Goal: Find specific fact: Find specific fact

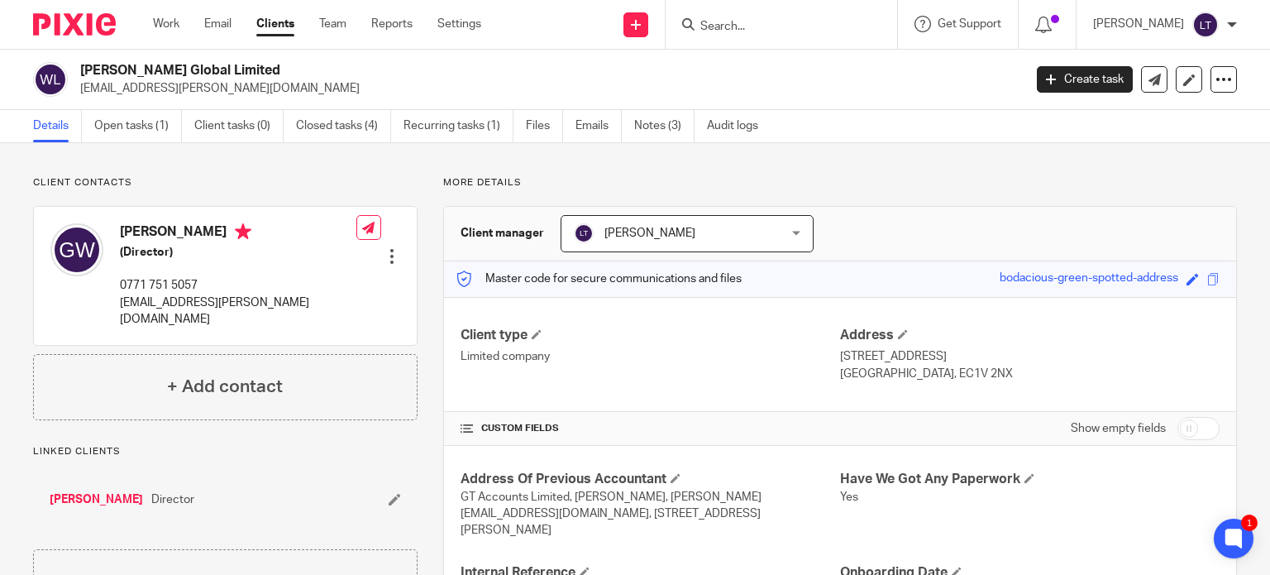
scroll to position [413, 0]
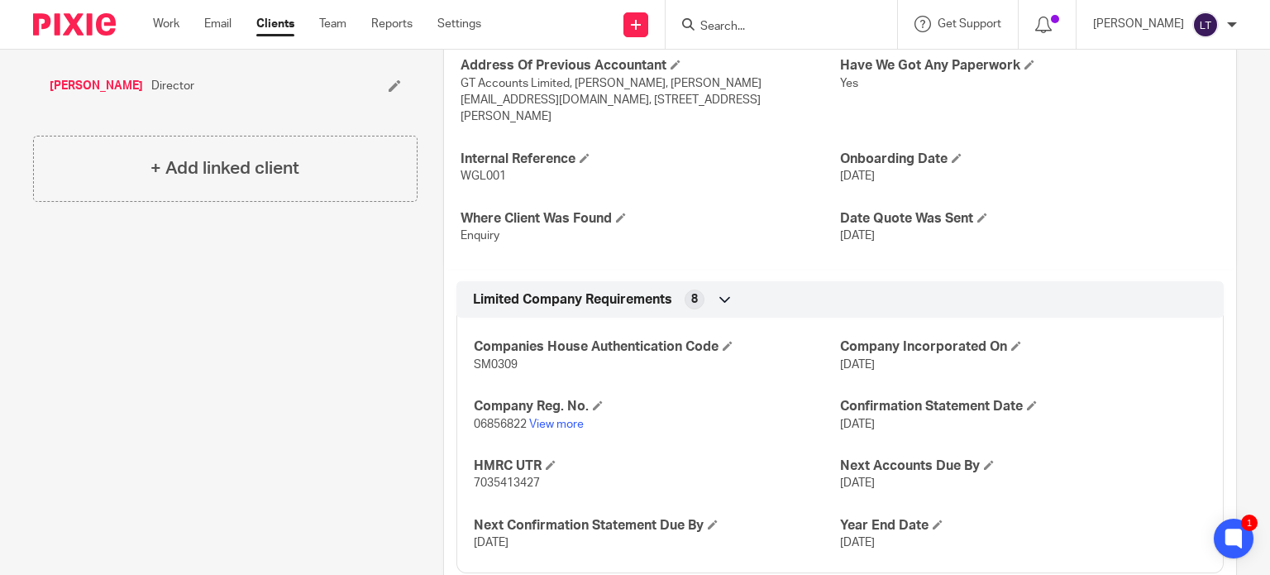
click at [779, 26] on input "Search" at bounding box center [773, 27] width 149 height 15
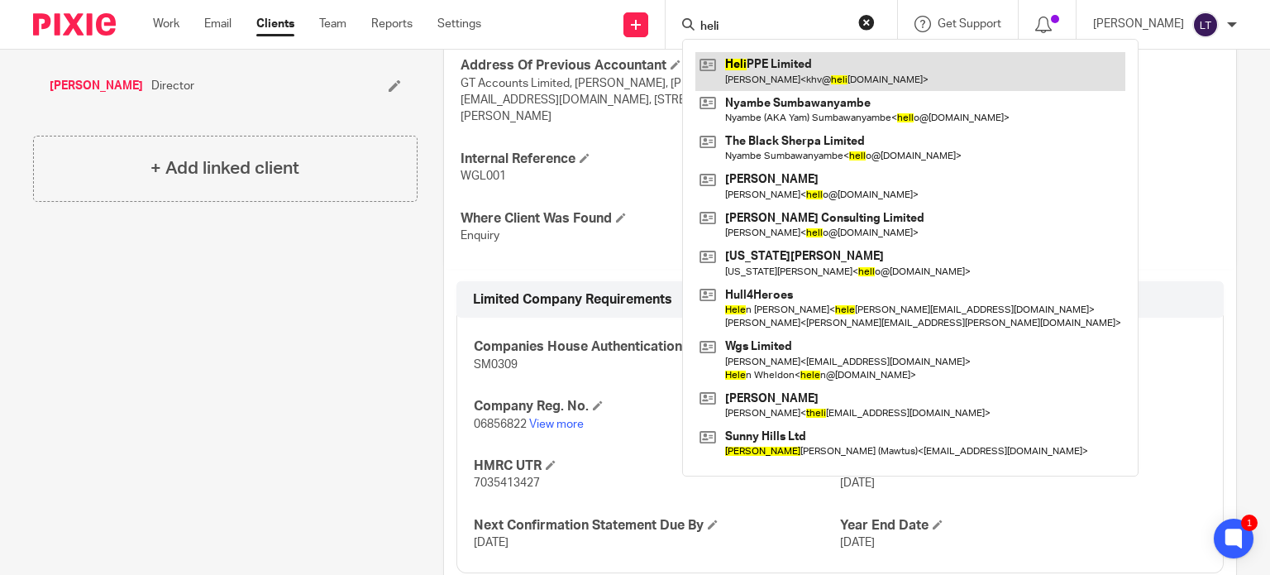
type input "heli"
click at [791, 81] on link at bounding box center [910, 71] width 430 height 38
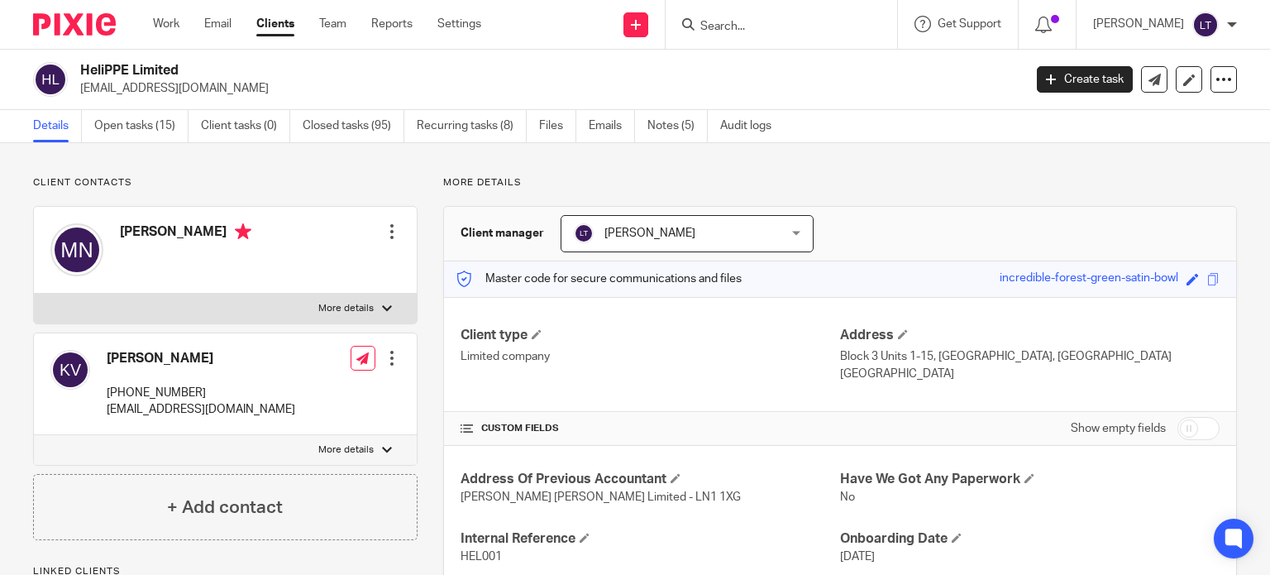
scroll to position [413, 0]
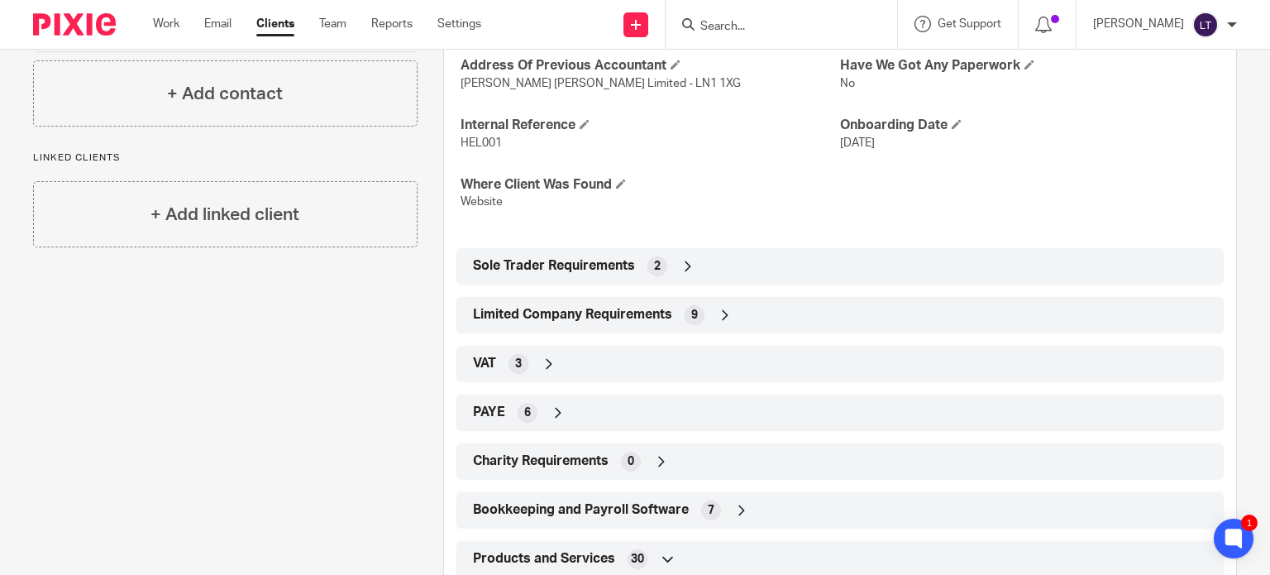
click at [549, 363] on icon at bounding box center [549, 364] width 17 height 17
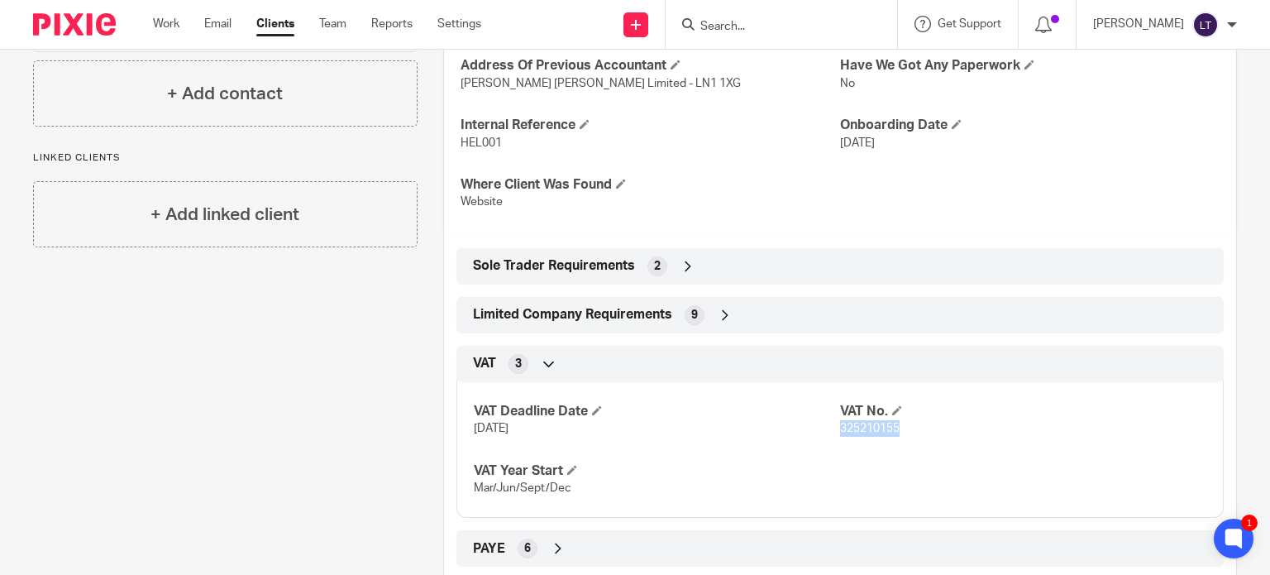
drag, startPoint x: 896, startPoint y: 426, endPoint x: 833, endPoint y: 432, distance: 63.9
click at [840, 432] on p "325210155" at bounding box center [1023, 428] width 366 height 17
copy span "325210155"
click at [833, 30] on input "Search" at bounding box center [773, 27] width 149 height 15
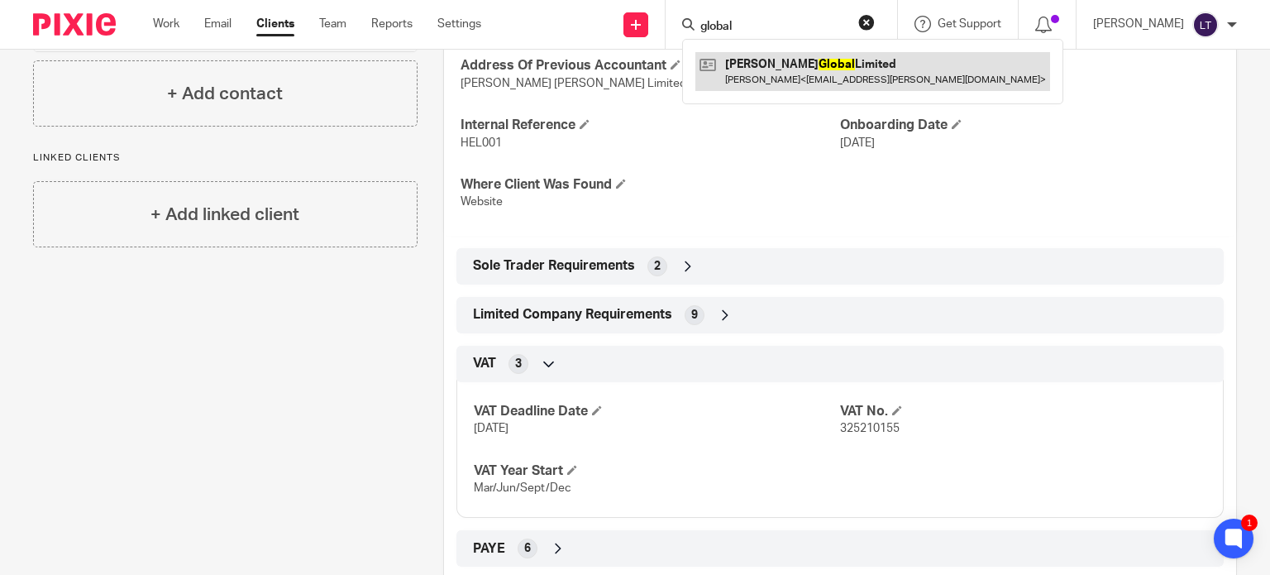
type input "global"
click at [824, 57] on link at bounding box center [872, 71] width 355 height 38
